Goal: Task Accomplishment & Management: Manage account settings

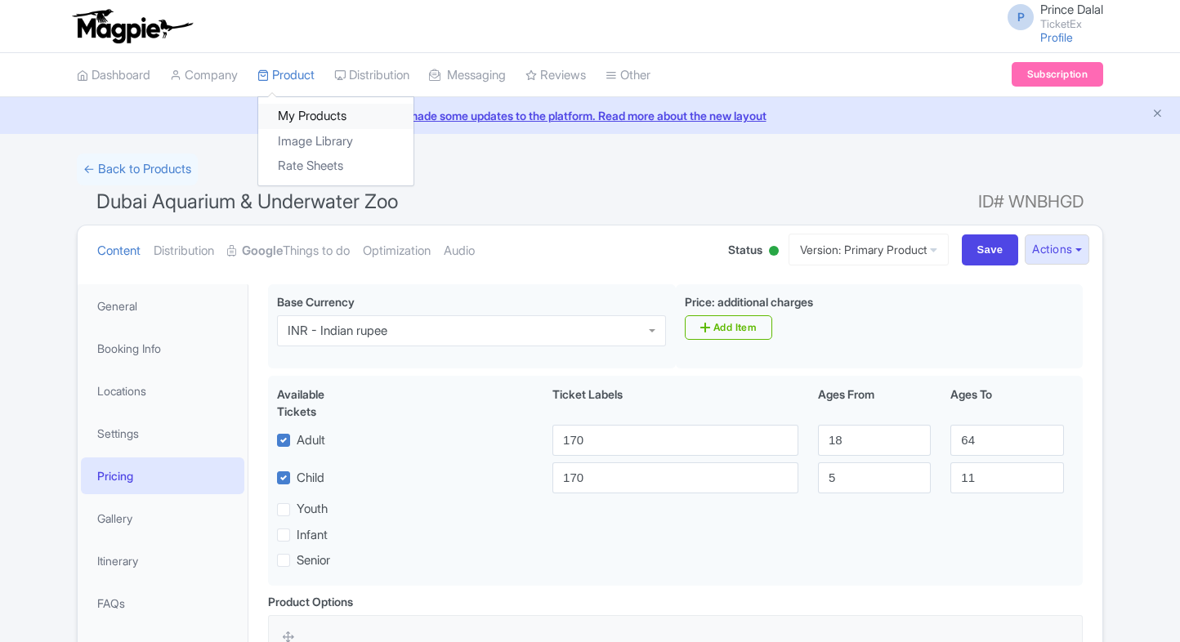
click at [302, 110] on link "My Products" at bounding box center [335, 116] width 155 height 25
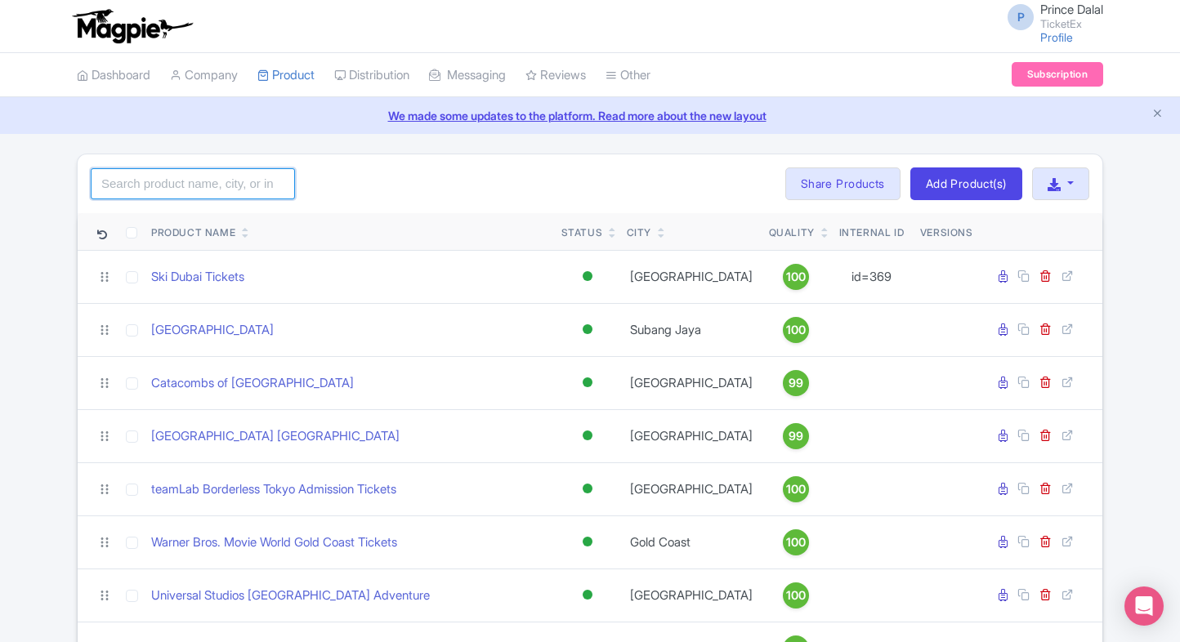
click at [203, 186] on input "search" at bounding box center [193, 183] width 204 height 31
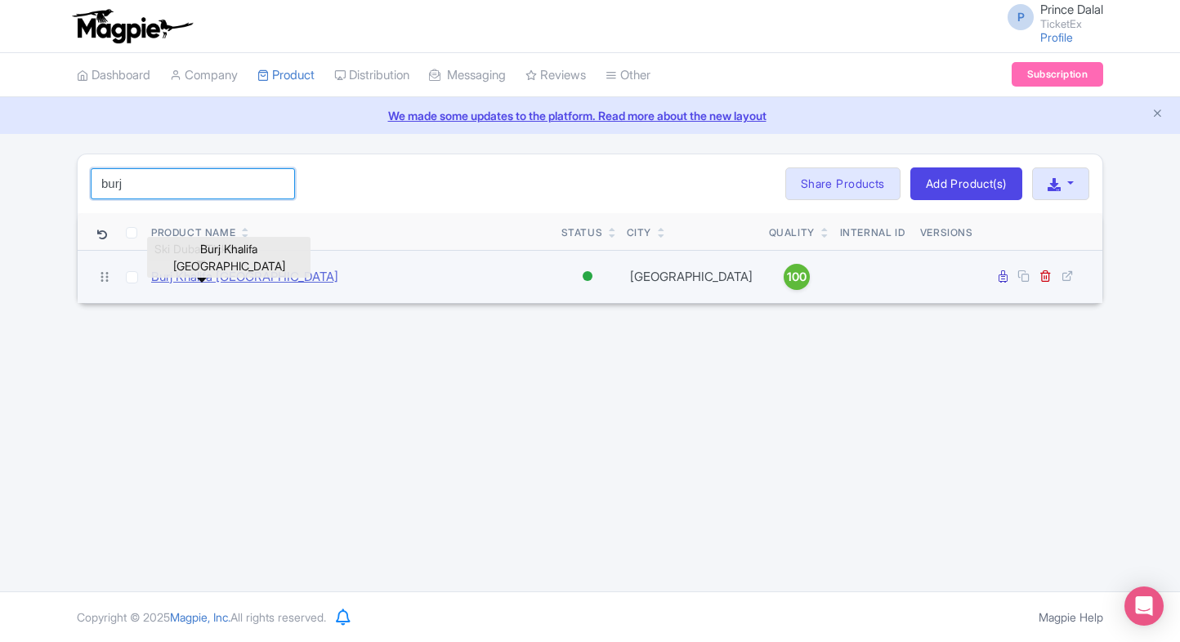
type input "burj"
click at [222, 282] on link "Burj Khalifa [GEOGRAPHIC_DATA]" at bounding box center [244, 277] width 187 height 19
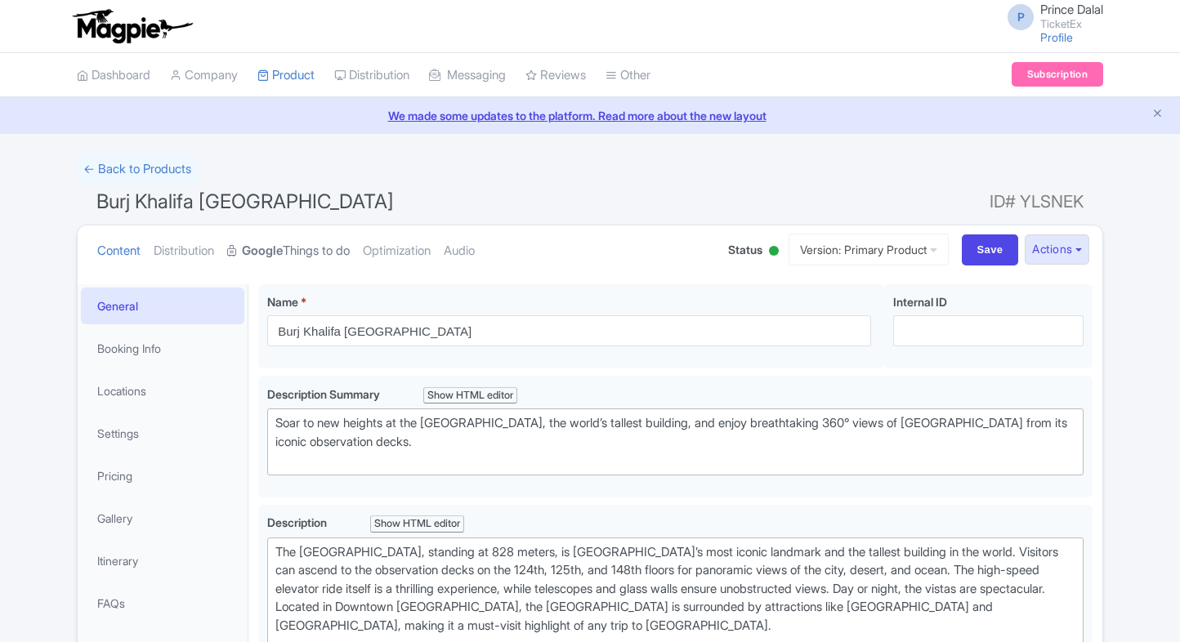
click at [280, 244] on strong "Google" at bounding box center [262, 251] width 41 height 19
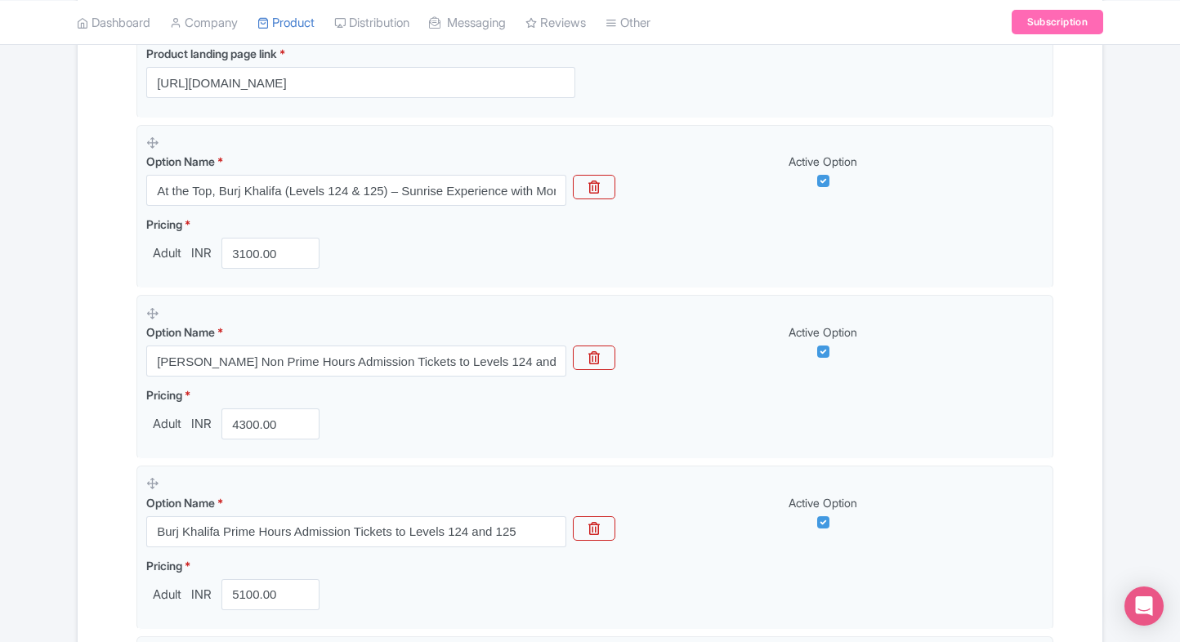
scroll to position [463, 0]
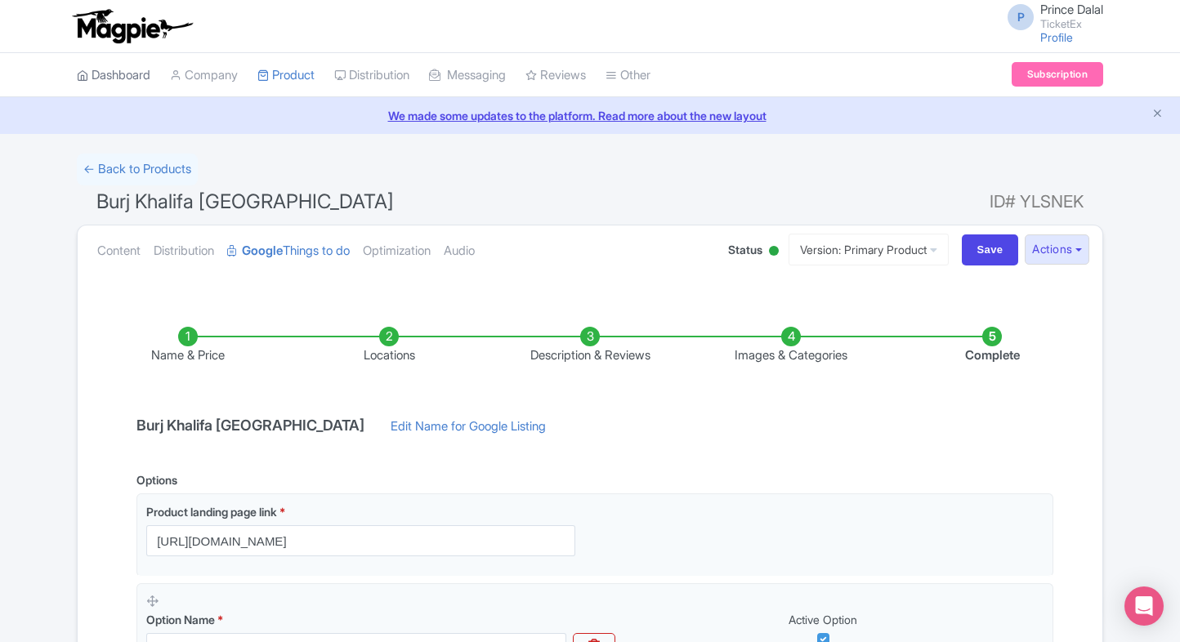
click at [143, 84] on link "Dashboard" at bounding box center [114, 75] width 74 height 45
